Goal: Check status: Check status

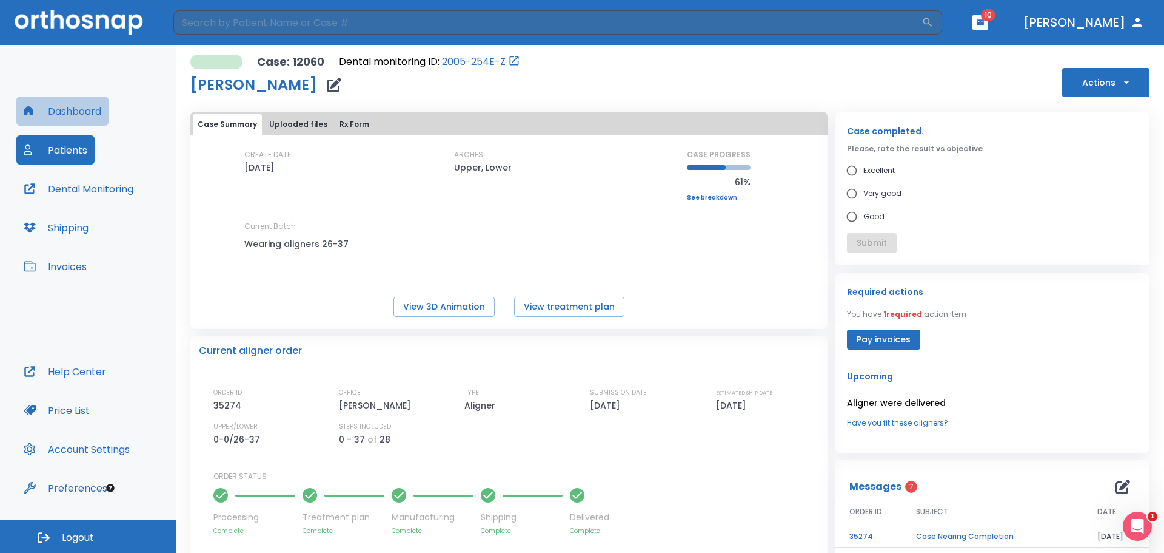
click at [85, 110] on button "Dashboard" at bounding box center [62, 110] width 92 height 29
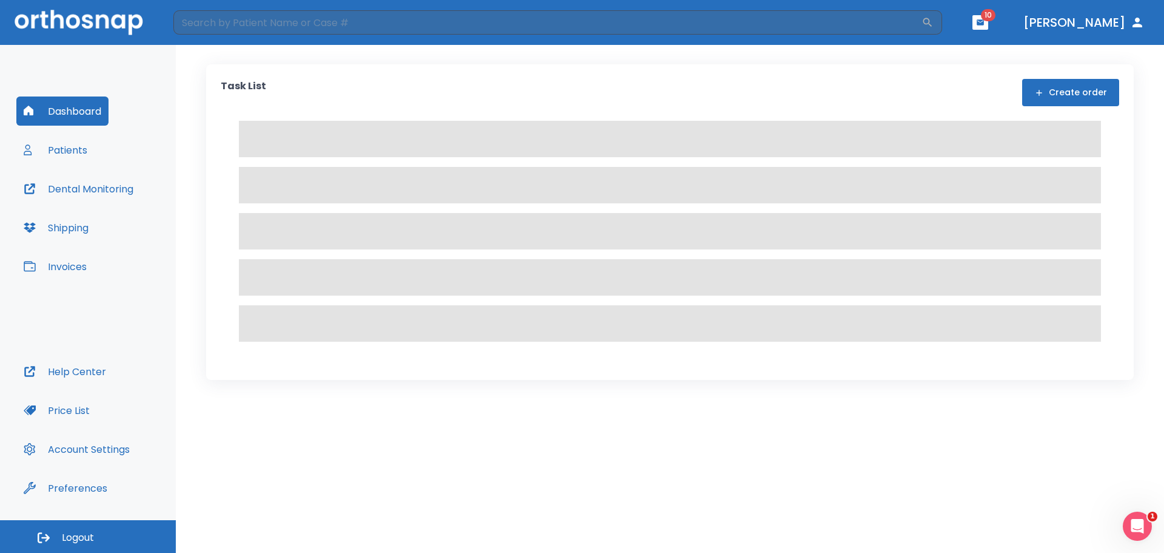
click at [59, 155] on button "Patients" at bounding box center [55, 149] width 78 height 29
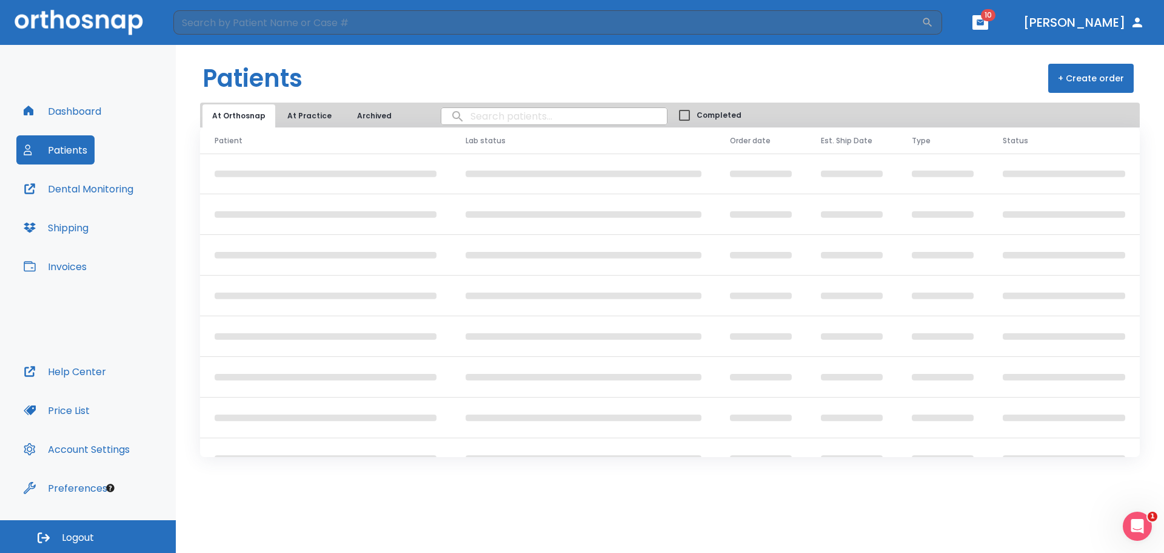
click at [79, 190] on button "Dental Monitoring" at bounding box center [78, 188] width 124 height 29
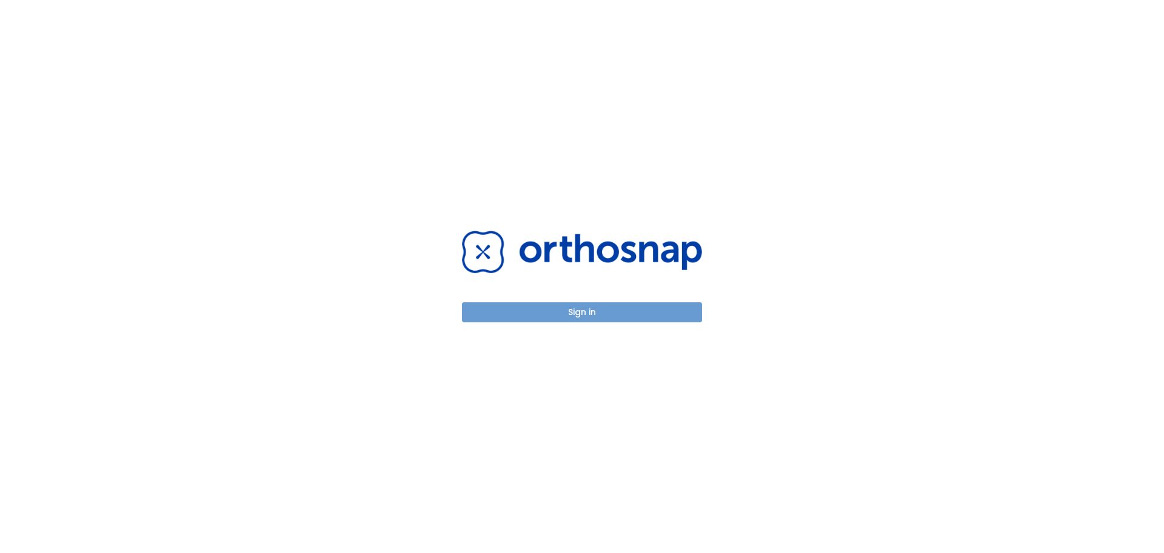
click at [568, 306] on button "Sign in" at bounding box center [582, 312] width 240 height 20
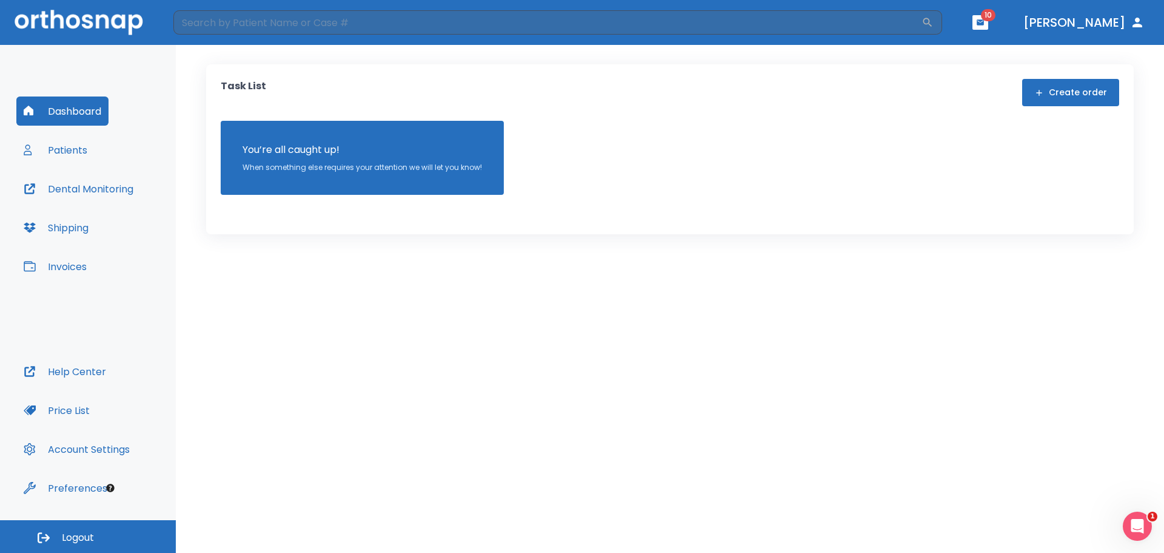
click at [78, 151] on button "Patients" at bounding box center [55, 149] width 78 height 29
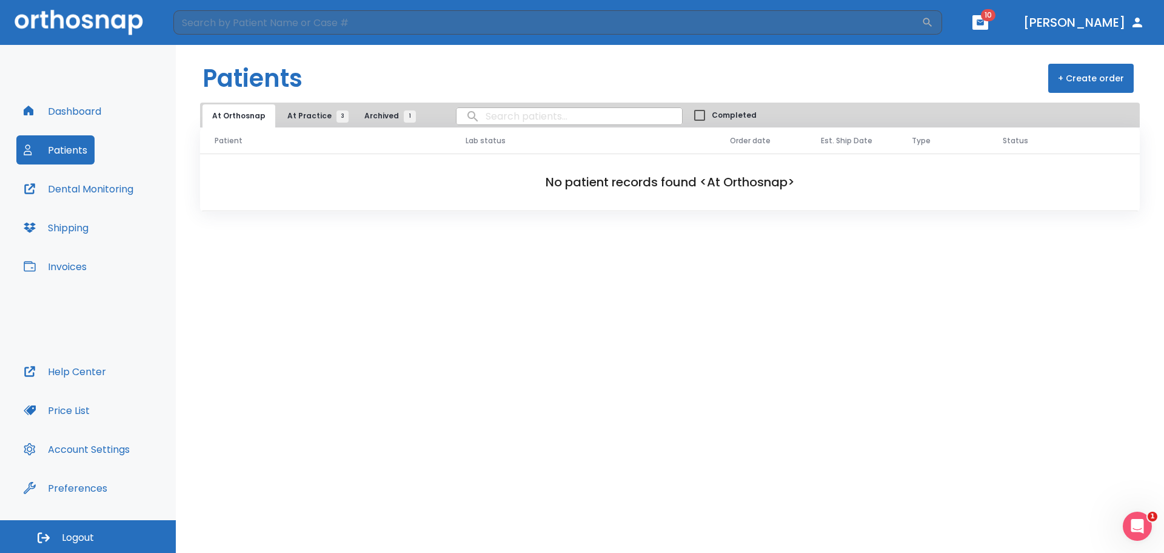
click at [79, 187] on button "Dental Monitoring" at bounding box center [78, 188] width 124 height 29
click at [315, 110] on span "At Practice 3" at bounding box center [314, 115] width 55 height 11
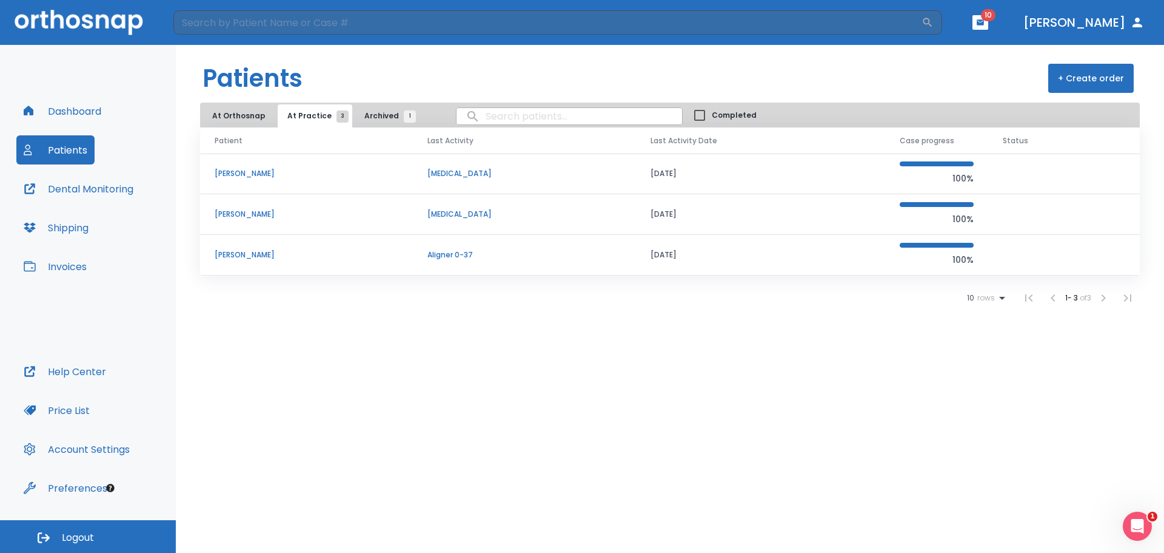
click at [250, 258] on p "Maria Thompson" at bounding box center [307, 254] width 184 height 11
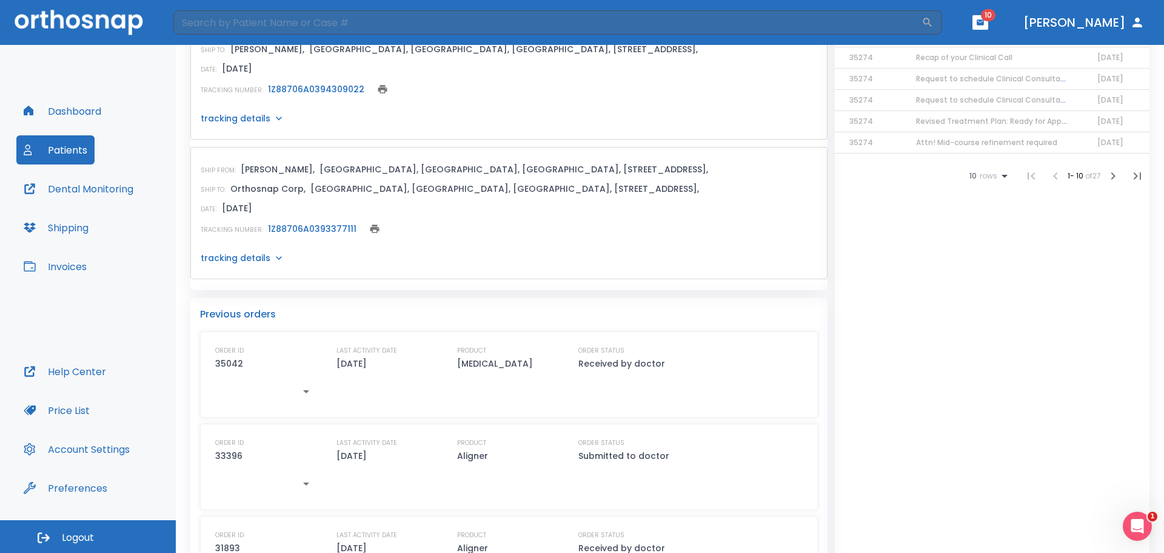
scroll to position [607, 0]
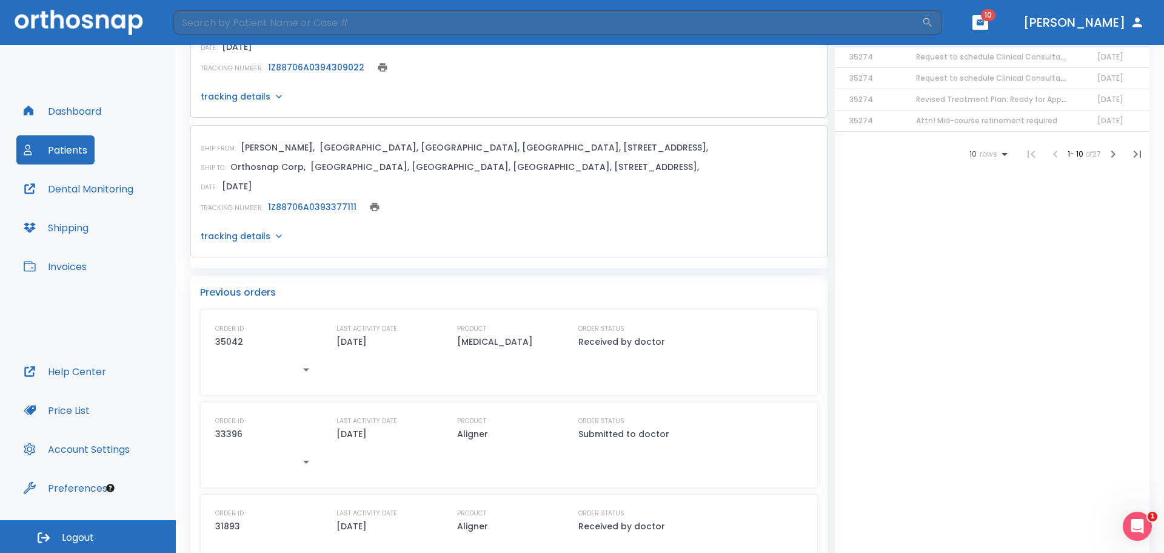
click at [110, 186] on button "Dental Monitoring" at bounding box center [78, 188] width 124 height 29
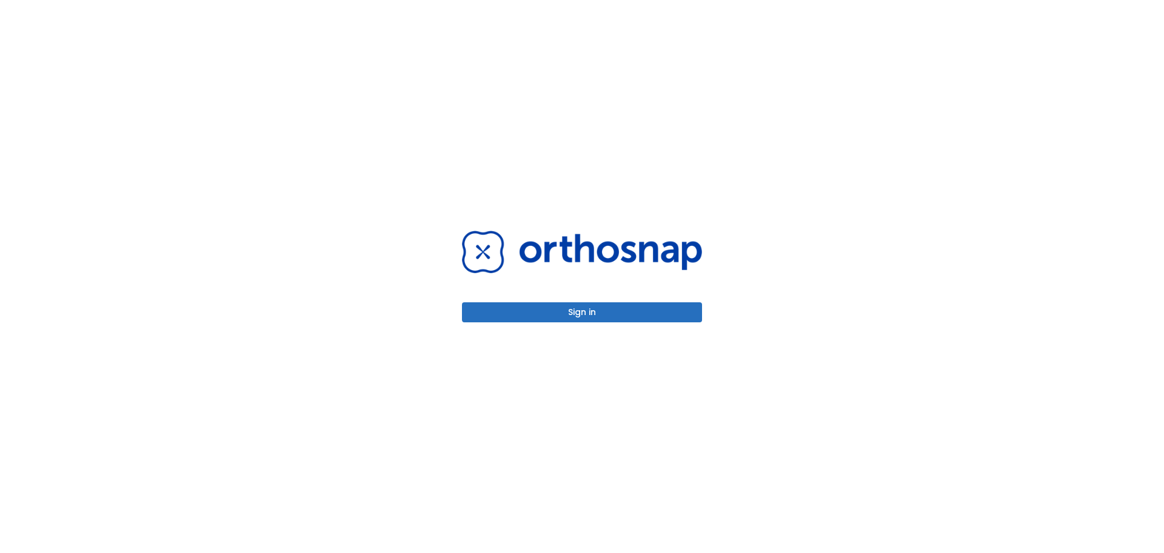
click at [600, 317] on button "Sign in" at bounding box center [582, 312] width 240 height 20
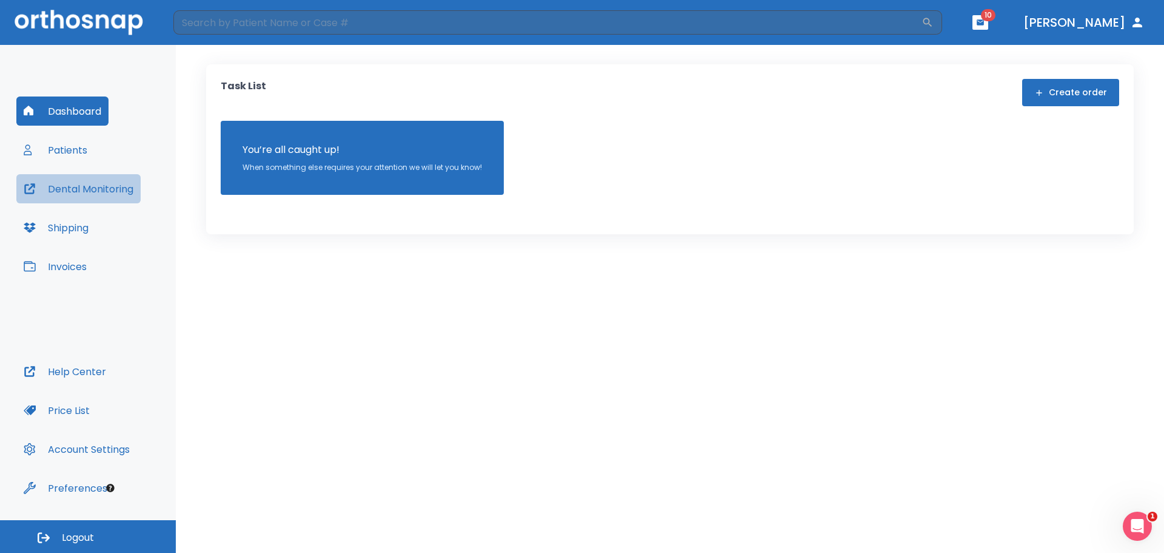
click at [82, 187] on button "Dental Monitoring" at bounding box center [78, 188] width 124 height 29
